Goal: Information Seeking & Learning: Learn about a topic

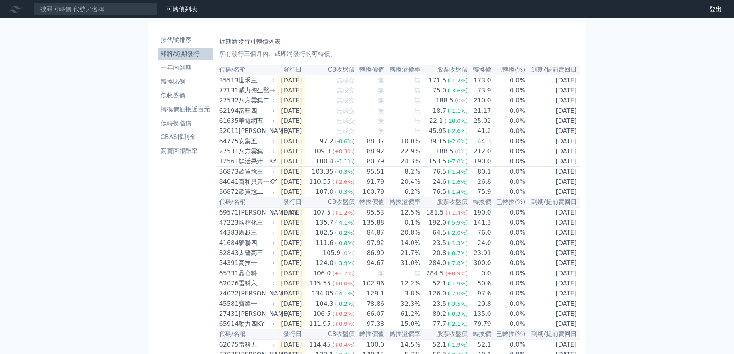
click at [140, 88] on div "可轉債列表 財務數據 可轉債列表 財務數據 登出 登出 按代號排序 即將/近期發行 一年內到期 轉換比例 低收盤價 轉換價值接近百元 低轉換溢價" at bounding box center [367, 272] width 734 height 545
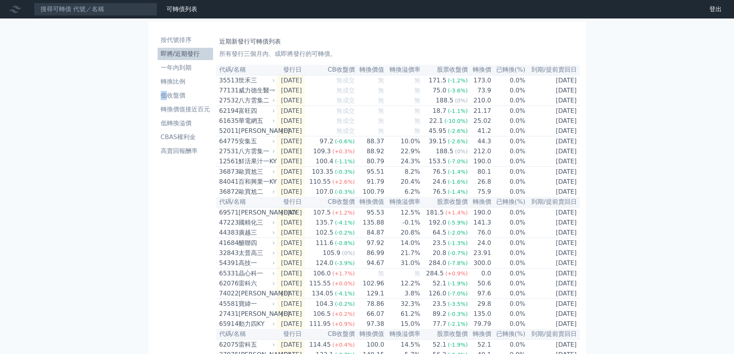
click at [140, 88] on div "可轉債列表 財務數據 可轉債列表 財務數據 登出 登出 按代號排序 即將/近期發行 一年內到期 轉換比例 低收盤價 轉換價值接近百元 低轉換溢價" at bounding box center [367, 272] width 734 height 545
click at [141, 88] on div "可轉債列表 財務數據 可轉債列表 財務數據 登出 登出 按代號排序 即將/近期發行 一年內到期 轉換比例 低收盤價 轉換價值接近百元 低轉換溢價" at bounding box center [367, 272] width 734 height 545
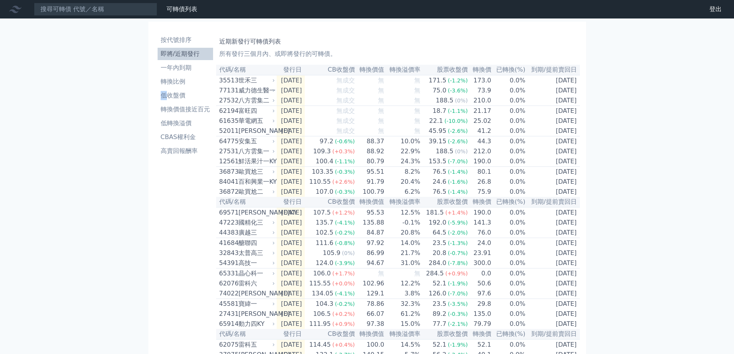
click at [141, 88] on div "可轉債列表 財務數據 可轉債列表 財務數據 登出 登出 按代號排序 即將/近期發行 一年內到期 轉換比例 低收盤價 轉換價值接近百元 低轉換溢價" at bounding box center [367, 272] width 734 height 545
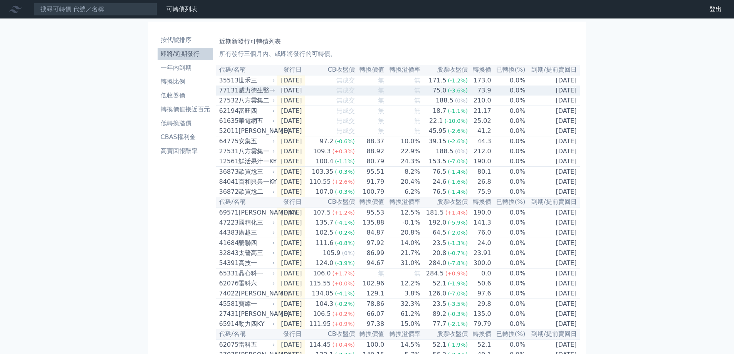
click at [226, 90] on div "77131" at bounding box center [227, 90] width 17 height 9
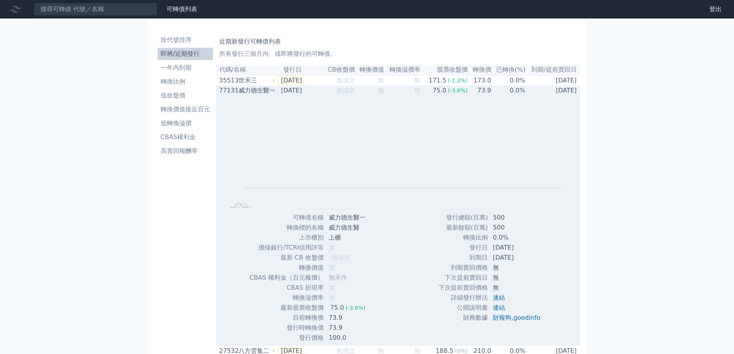
click at [226, 90] on div "77131" at bounding box center [227, 90] width 17 height 9
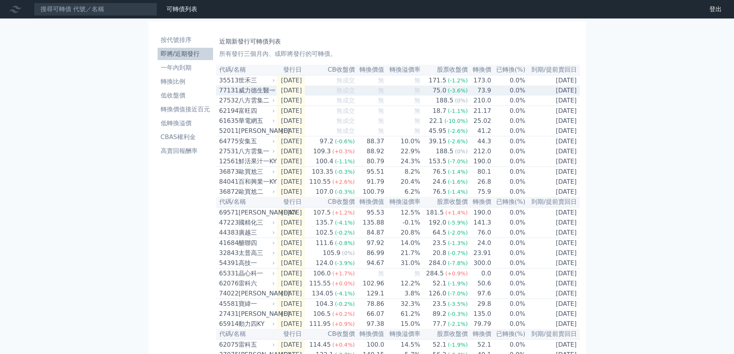
click at [226, 90] on div "77131" at bounding box center [227, 90] width 17 height 9
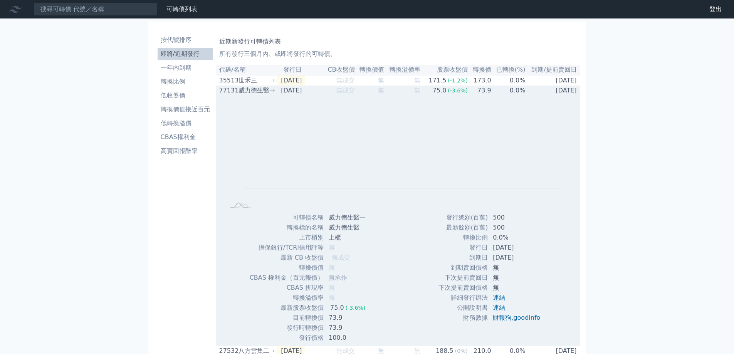
click at [264, 89] on div "威力德生醫一" at bounding box center [256, 90] width 35 height 9
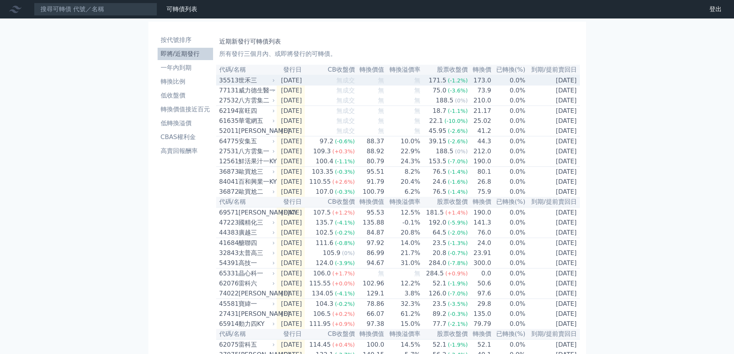
click at [247, 81] on div "世禾三" at bounding box center [256, 80] width 35 height 9
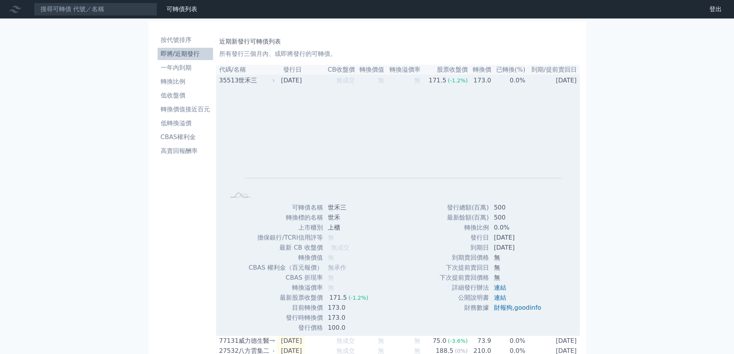
click at [247, 81] on div "世禾三" at bounding box center [256, 80] width 35 height 9
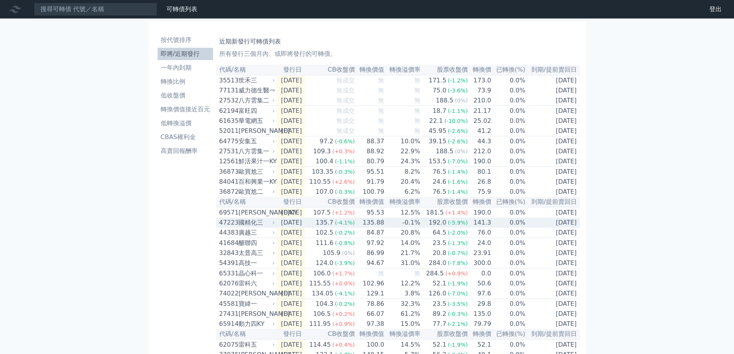
click at [232, 227] on div "47223" at bounding box center [227, 222] width 17 height 9
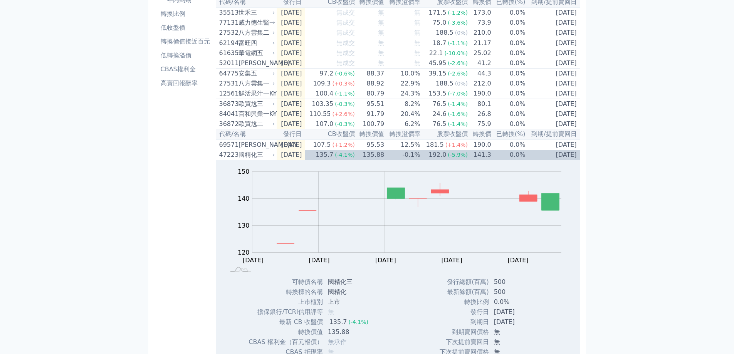
scroll to position [77, 0]
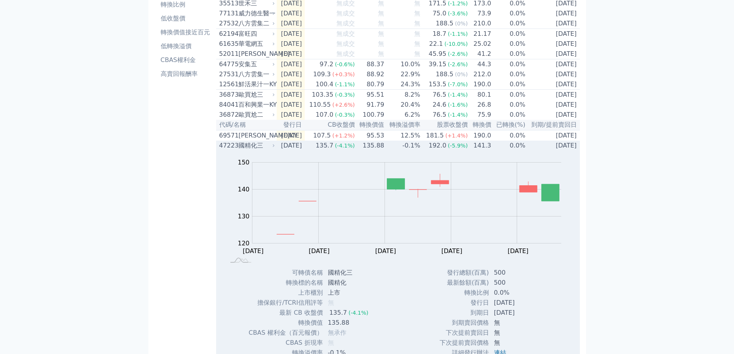
click at [228, 150] on div "47223" at bounding box center [227, 145] width 17 height 9
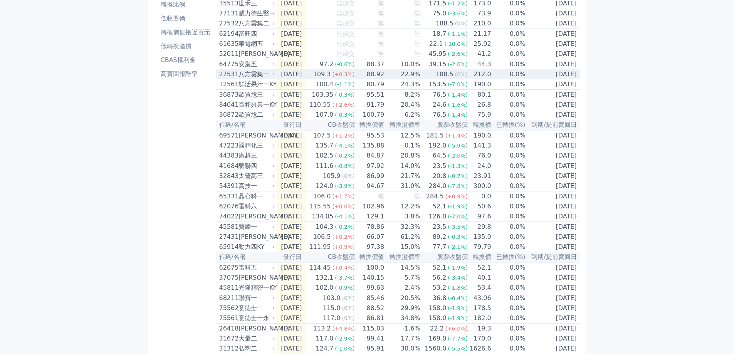
click at [258, 79] on div "八方雲集一" at bounding box center [256, 74] width 35 height 9
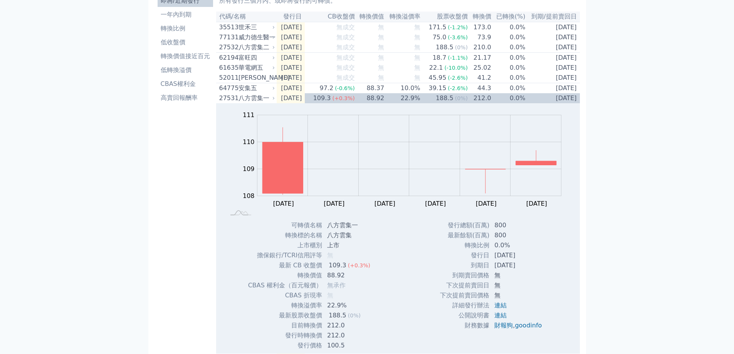
scroll to position [0, 0]
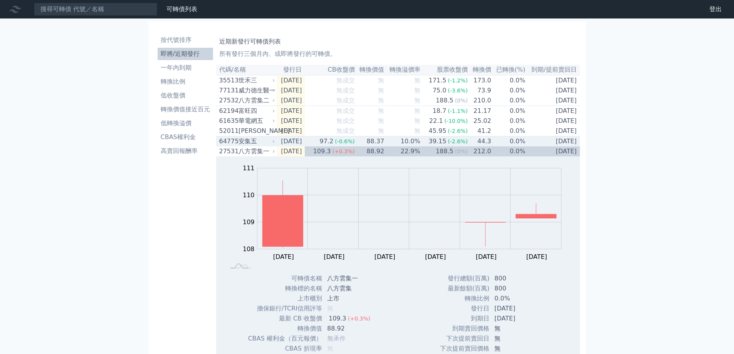
click at [240, 146] on div "安集五" at bounding box center [256, 141] width 35 height 9
